Goal: Information Seeking & Learning: Understand process/instructions

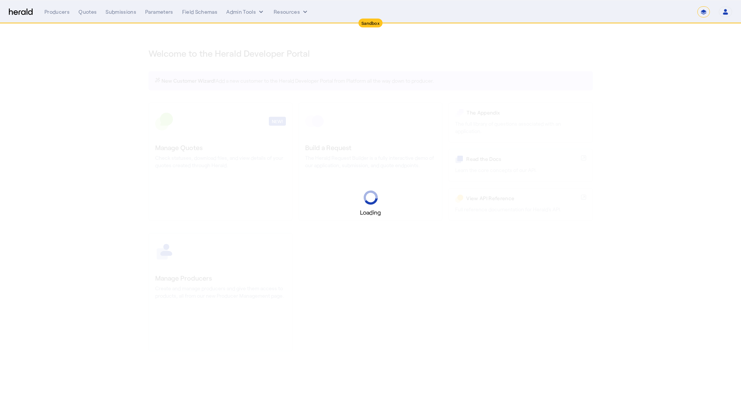
select select "*******"
select select "pfm_2v8p_herald_api"
click at [241, 13] on button "Admin Tools" at bounding box center [245, 11] width 39 height 7
click at [253, 41] on span "Products Manager" at bounding box center [258, 45] width 54 height 9
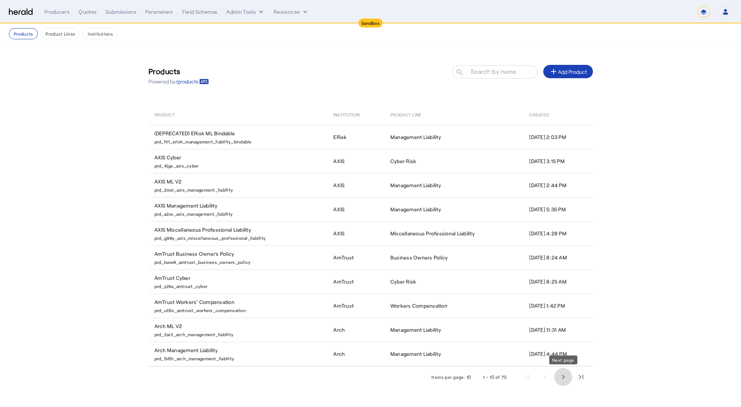
click at [565, 379] on span "Next page" at bounding box center [563, 377] width 18 height 18
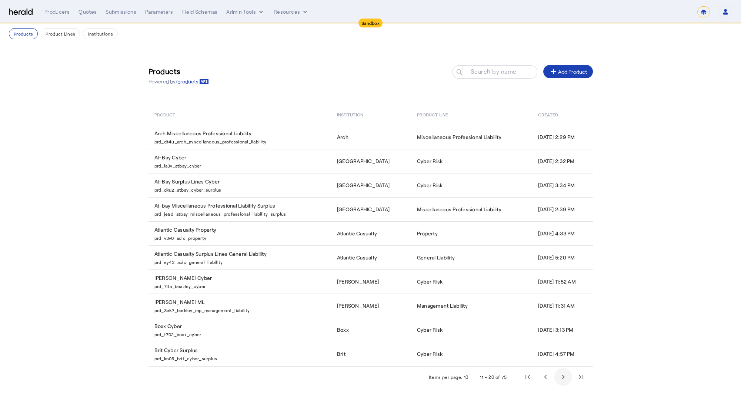
click at [565, 379] on span "Next page" at bounding box center [563, 377] width 18 height 18
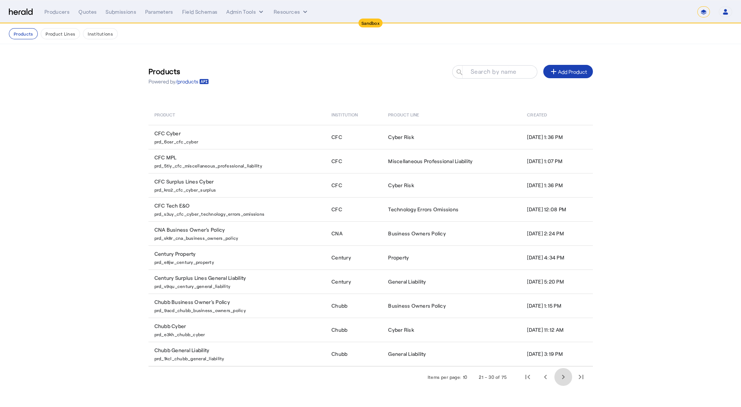
click at [565, 379] on span "Next page" at bounding box center [563, 377] width 18 height 18
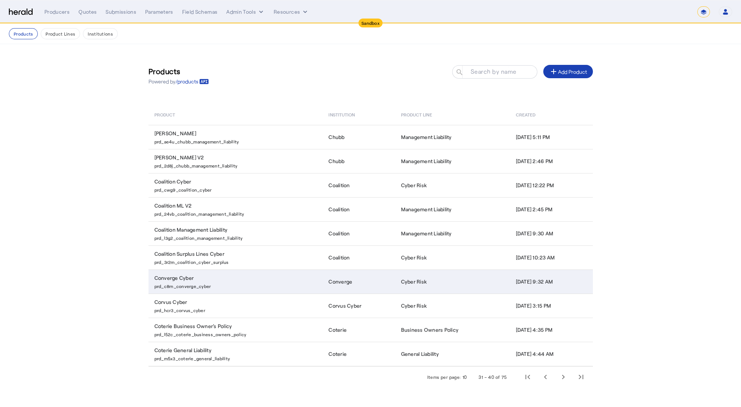
click at [284, 286] on p "prd_c8rn_converge_cyber" at bounding box center [236, 284] width 165 height 7
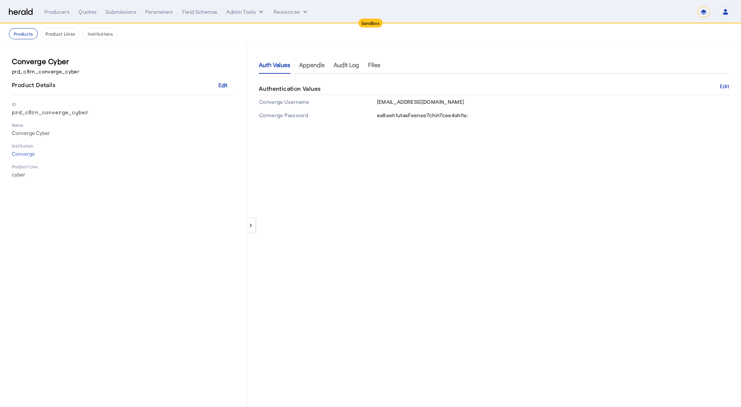
drag, startPoint x: 376, startPoint y: 102, endPoint x: 452, endPoint y: 101, distance: 76.6
click at [452, 101] on td "integrations@heraldapi.com" at bounding box center [552, 101] width 353 height 13
drag, startPoint x: 452, startPoint y: 101, endPoint x: 376, endPoint y: 102, distance: 76.3
click at [376, 102] on td "integrations@heraldapi.com" at bounding box center [552, 101] width 353 height 13
copy span "integrations@heraldapi.com"
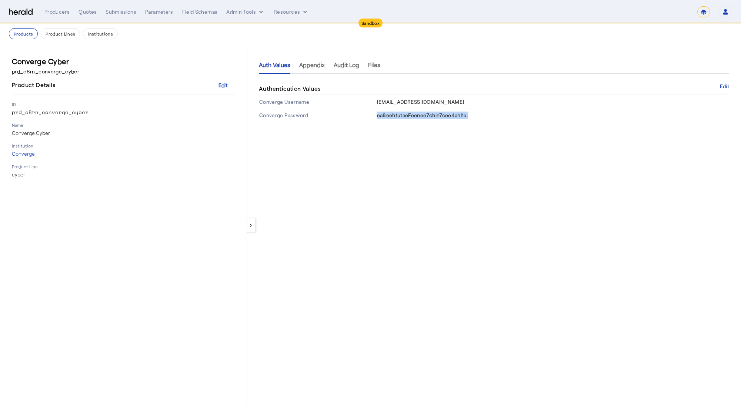
drag, startPoint x: 377, startPoint y: 117, endPoint x: 484, endPoint y: 116, distance: 107.0
click at [484, 116] on td "ea8eeh1utaeFeenee7chin7cee4ahl1a:" at bounding box center [552, 114] width 353 height 13
copy span "ea8eeh1utaeFeenee7chin7cee4ahl1a:"
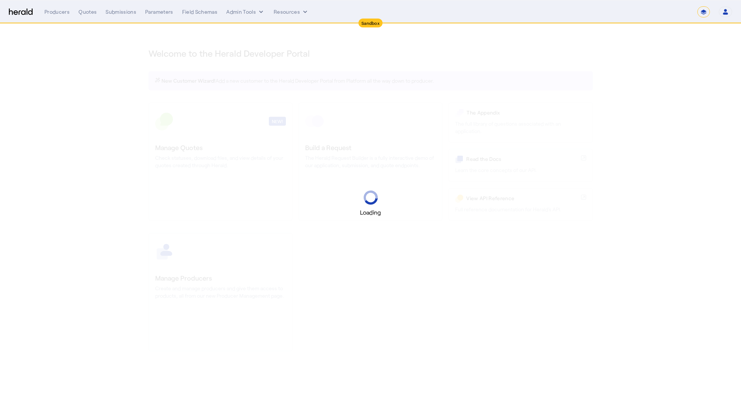
select select "*******"
select select "pfm_2v8p_herald_api"
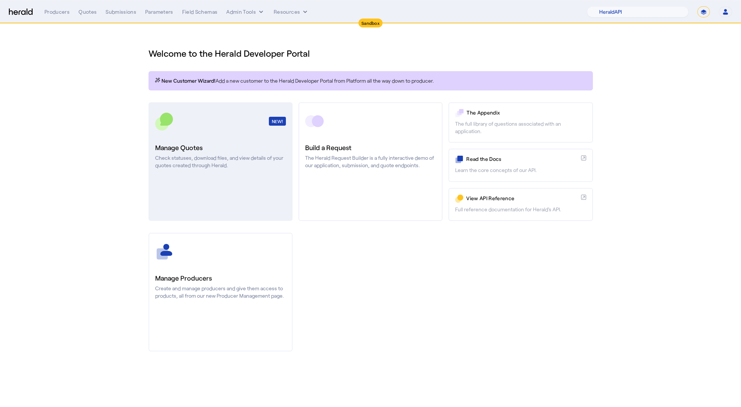
click at [204, 118] on div "NEW!" at bounding box center [220, 121] width 131 height 19
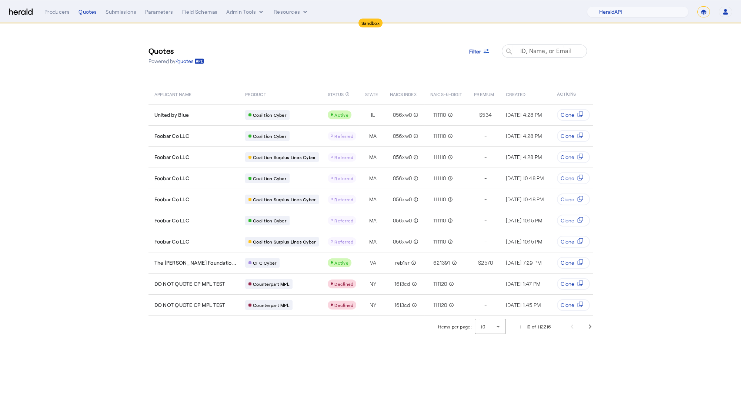
click at [533, 48] on mat-label "ID, Name, or Email" at bounding box center [545, 50] width 51 height 7
click at [533, 48] on input "ID, Name, or Email" at bounding box center [547, 50] width 67 height 9
click at [484, 47] on icon at bounding box center [485, 50] width 7 height 7
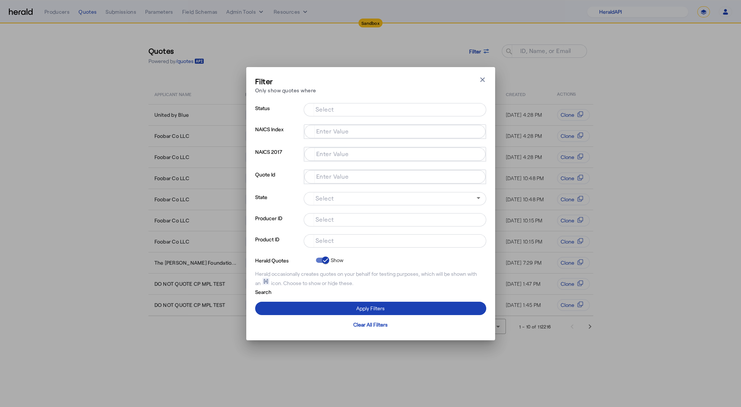
click at [349, 244] on input "Select" at bounding box center [394, 239] width 168 height 9
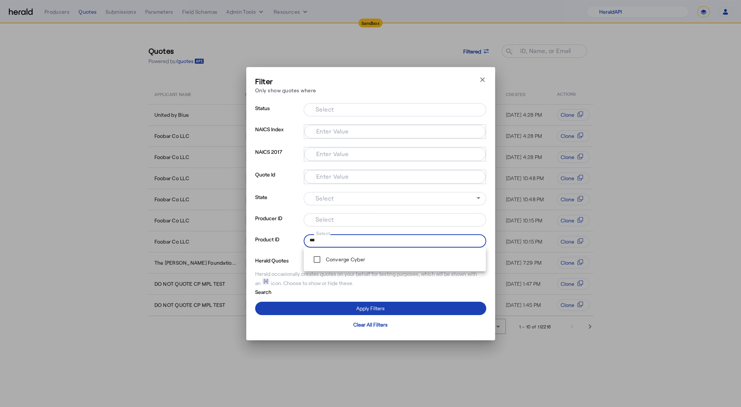
type input "***"
click at [302, 302] on span at bounding box center [370, 308] width 231 height 18
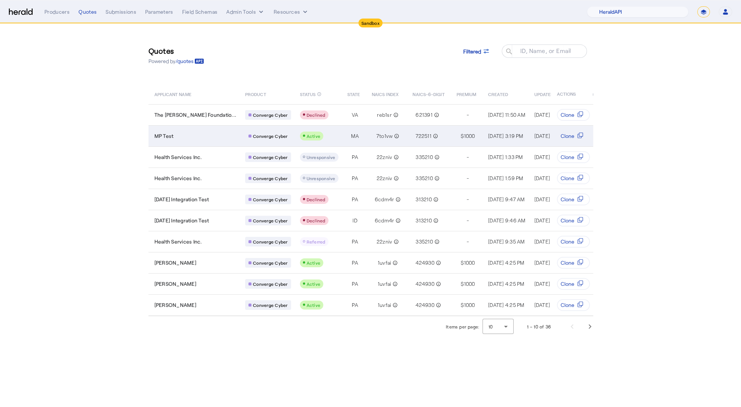
click at [211, 141] on td "MP Test" at bounding box center [193, 135] width 91 height 21
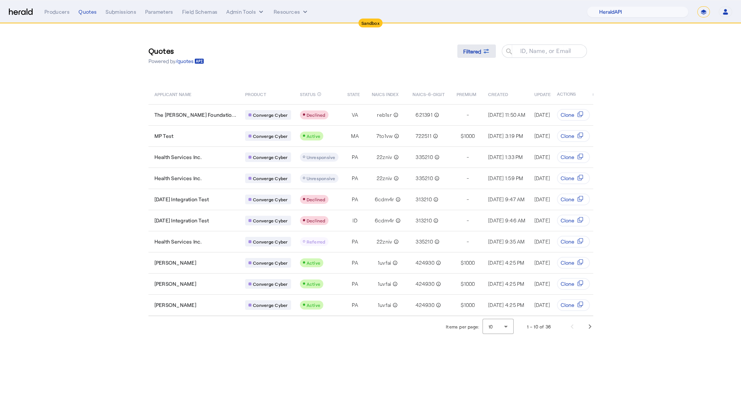
click at [486, 53] on icon at bounding box center [485, 50] width 7 height 7
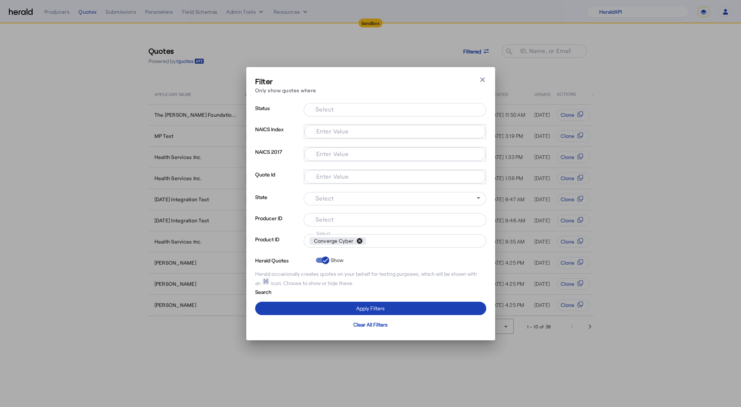
click at [359, 240] on button "cancel" at bounding box center [359, 240] width 13 height 7
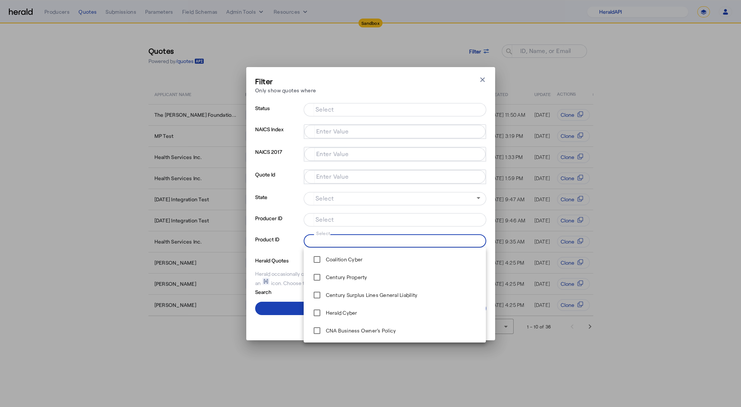
click at [359, 240] on input "Select" at bounding box center [394, 239] width 168 height 9
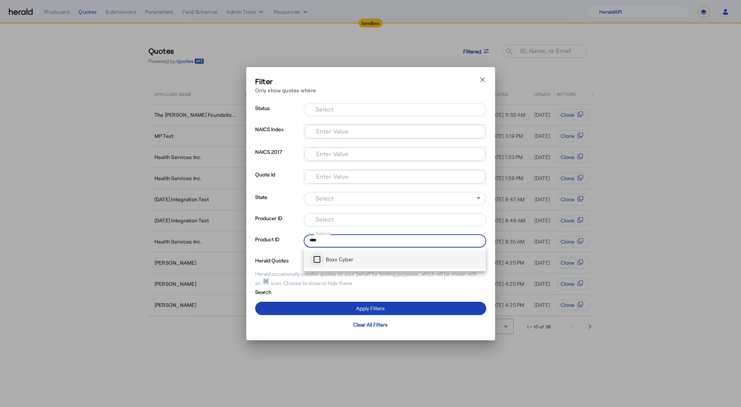
type input "****"
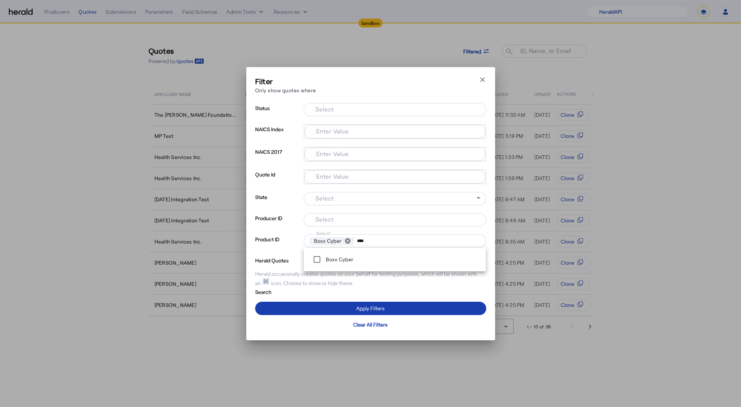
click at [318, 306] on span at bounding box center [370, 308] width 231 height 18
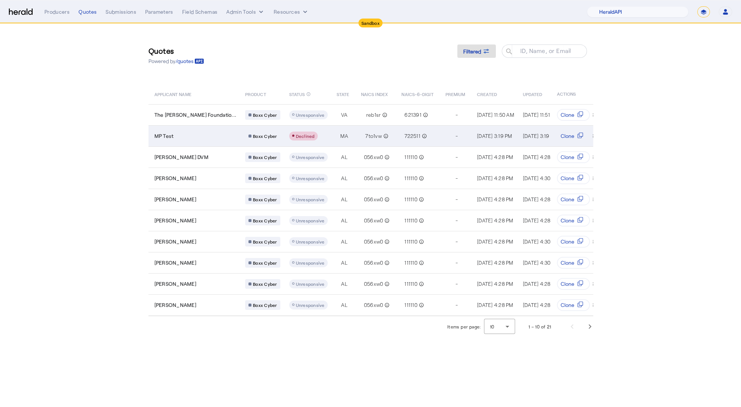
click at [200, 138] on div "MP Test" at bounding box center [195, 135] width 82 height 7
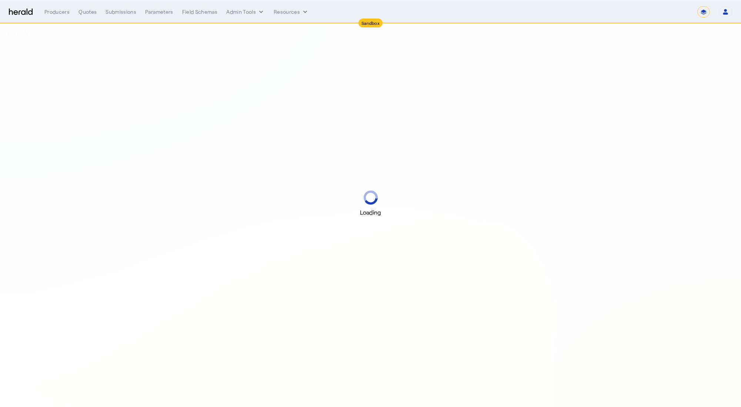
select select "*******"
select select "pfm_2v8p_herald_api"
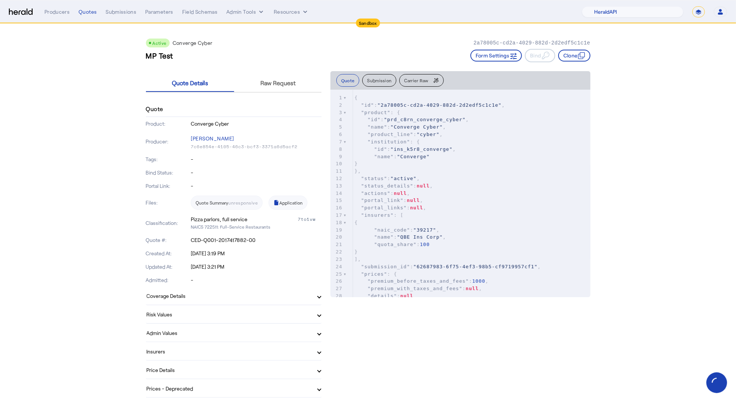
click at [452, 154] on pre ""name" : "Converge"" at bounding box center [471, 156] width 237 height 7
click at [295, 86] on span "Raw Request" at bounding box center [277, 83] width 35 height 18
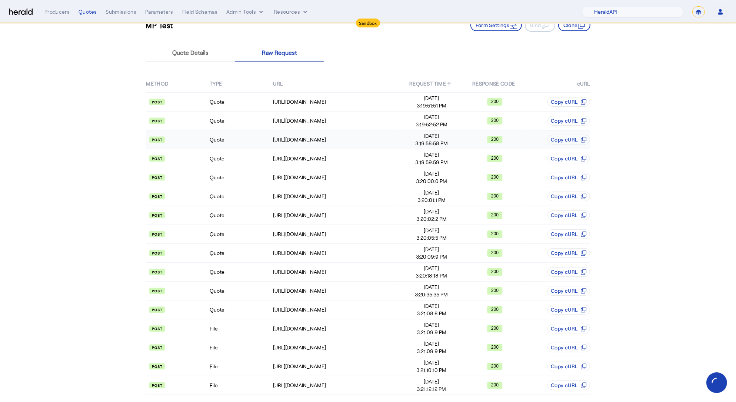
scroll to position [31, 0]
click at [257, 103] on td "Quote" at bounding box center [240, 100] width 63 height 19
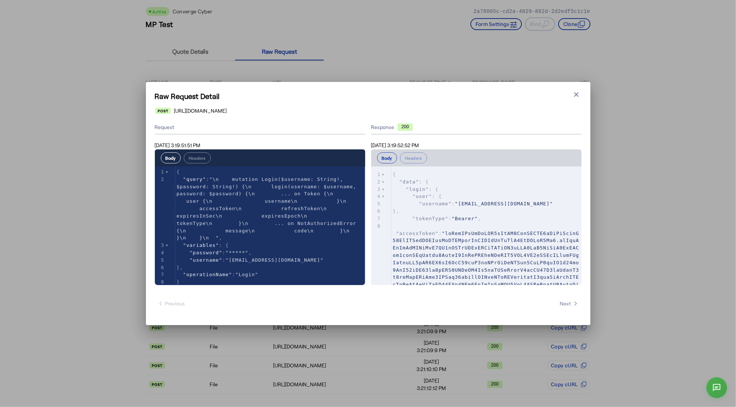
scroll to position [7, 0]
click at [578, 91] on icon "button" at bounding box center [575, 94] width 7 height 7
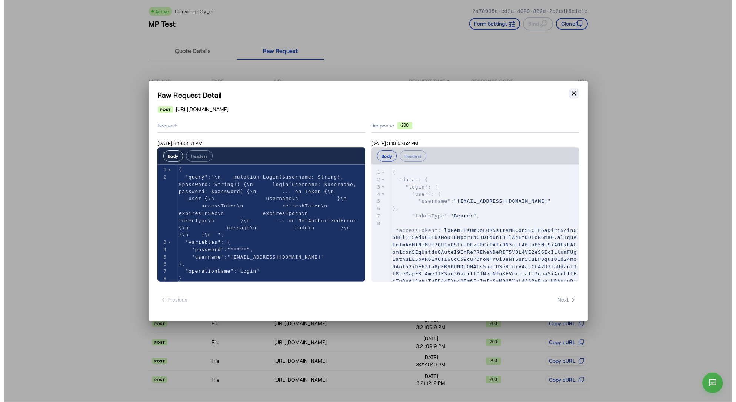
scroll to position [31, 0]
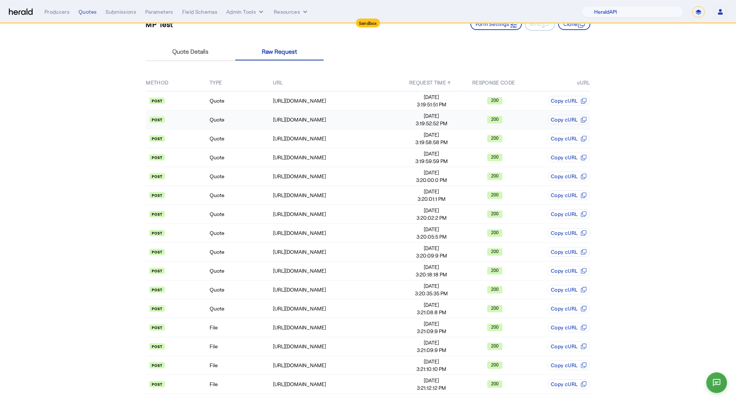
click at [249, 123] on td "Quote" at bounding box center [240, 119] width 63 height 19
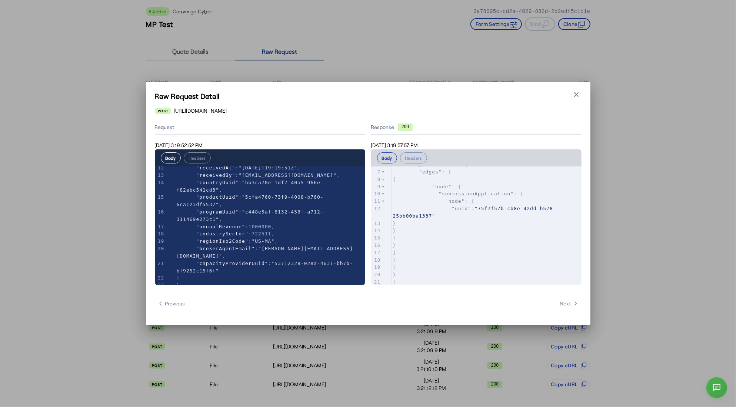
scroll to position [213, 0]
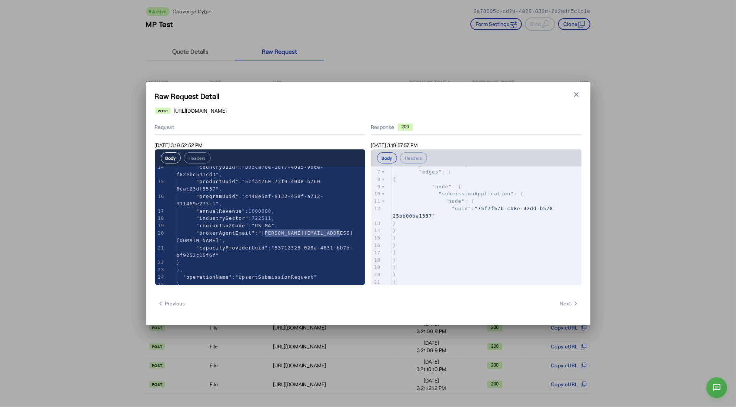
type textarea "**********"
drag, startPoint x: 265, startPoint y: 232, endPoint x: 340, endPoint y: 233, distance: 75.5
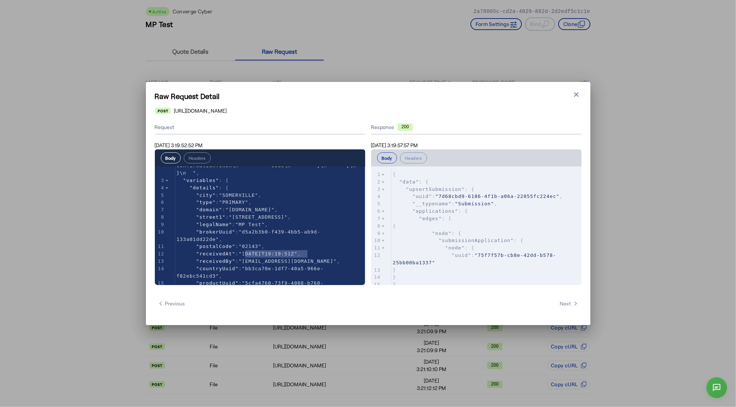
type textarea "**********"
drag, startPoint x: 245, startPoint y: 253, endPoint x: 302, endPoint y: 259, distance: 57.0
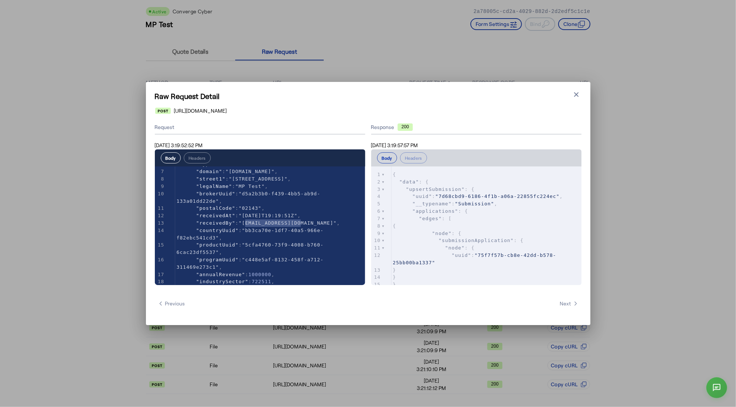
scroll to position [151, 0]
type textarea "**********"
drag, startPoint x: 248, startPoint y: 231, endPoint x: 214, endPoint y: 238, distance: 34.4
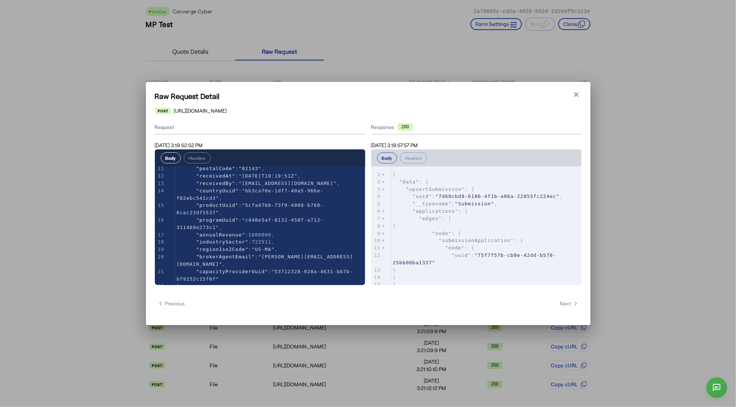
scroll to position [190, 0]
type textarea "******"
drag, startPoint x: 255, startPoint y: 241, endPoint x: 274, endPoint y: 240, distance: 18.9
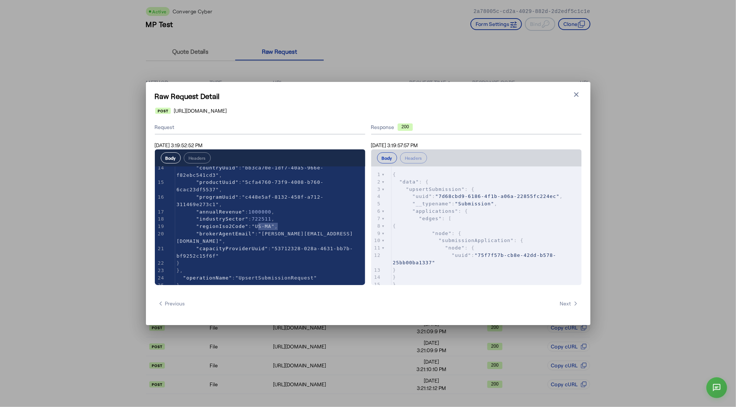
type textarea "*****"
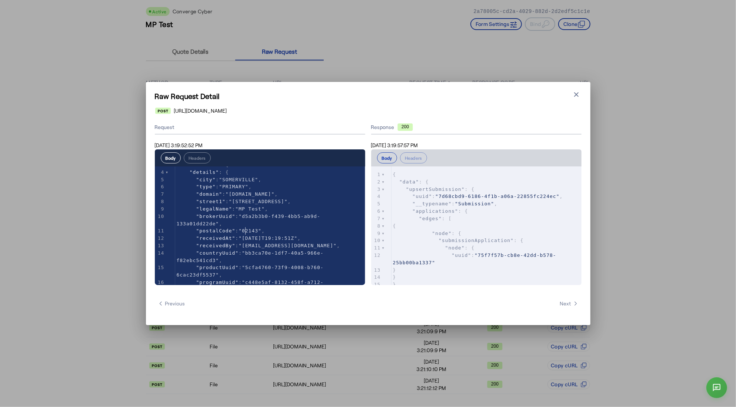
type textarea "*****"
drag, startPoint x: 245, startPoint y: 230, endPoint x: 261, endPoint y: 231, distance: 16.0
click at [579, 93] on icon "button" at bounding box center [575, 94] width 7 height 7
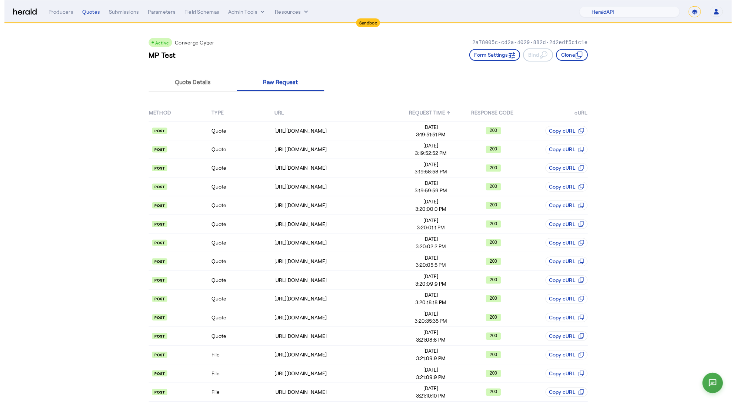
scroll to position [31, 0]
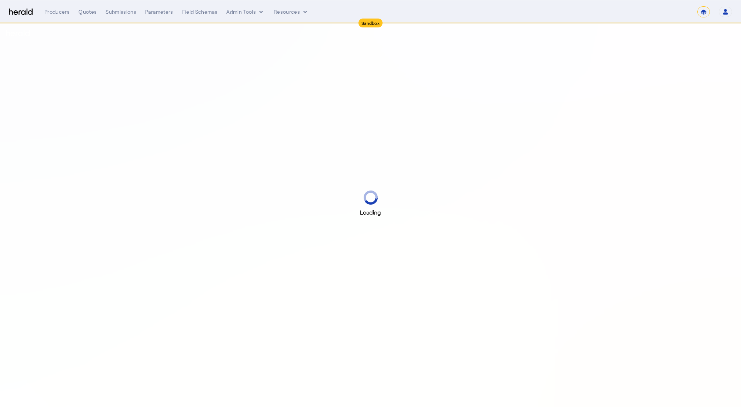
select select "*******"
select select "pfm_2v8p_herald_api"
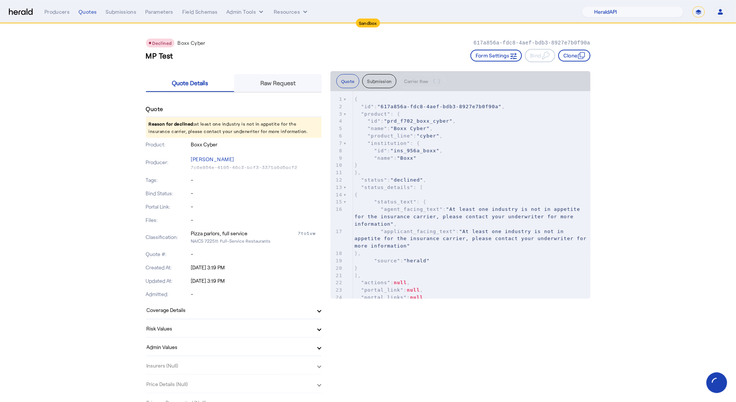
click at [265, 87] on span "Raw Request" at bounding box center [277, 83] width 35 height 18
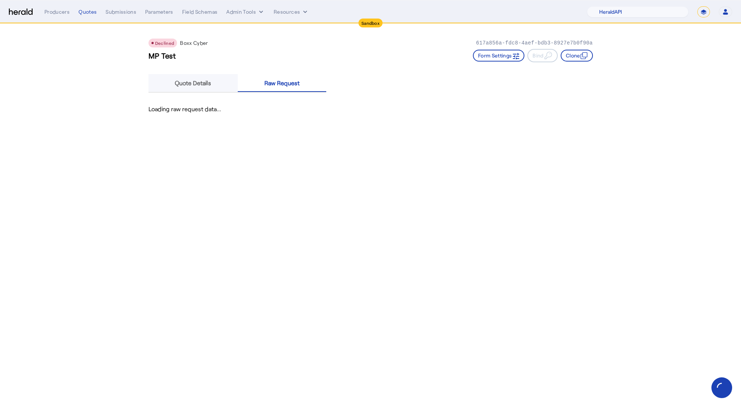
click at [188, 89] on span "Quote Details" at bounding box center [193, 83] width 36 height 18
